Goal: Task Accomplishment & Management: Complete application form

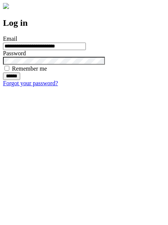
type input "**********"
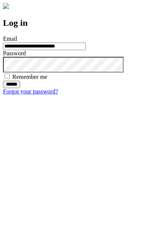
click at [20, 88] on input "******" at bounding box center [11, 84] width 17 height 7
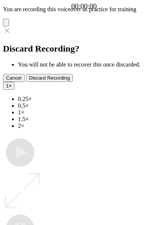
type input "**********"
